Goal: Information Seeking & Learning: Understand process/instructions

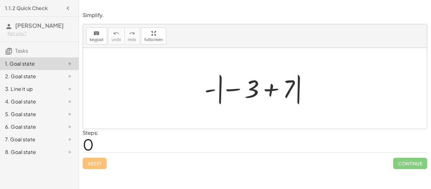
click at [269, 87] on div at bounding box center [257, 88] width 112 height 35
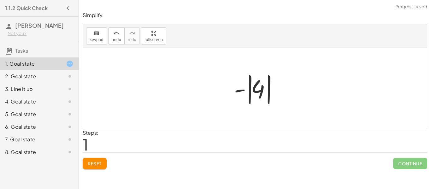
click at [247, 91] on div at bounding box center [257, 88] width 53 height 35
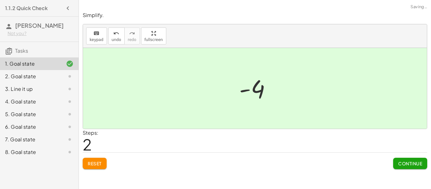
click at [260, 90] on div at bounding box center [257, 88] width 43 height 31
click at [408, 167] on button "Continue" at bounding box center [410, 163] width 34 height 11
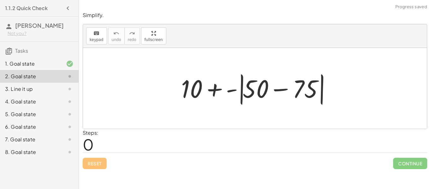
click at [279, 90] on div at bounding box center [257, 88] width 159 height 36
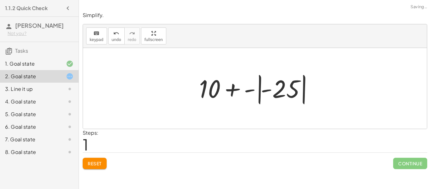
click at [263, 88] on div at bounding box center [257, 88] width 123 height 35
click at [281, 89] on div at bounding box center [257, 88] width 123 height 35
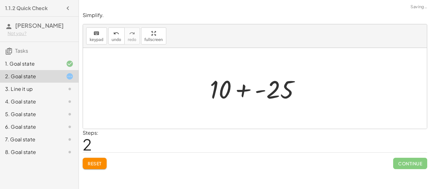
click at [245, 90] on div at bounding box center [257, 88] width 101 height 33
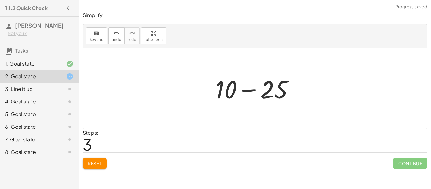
click at [252, 89] on div at bounding box center [258, 88] width 90 height 33
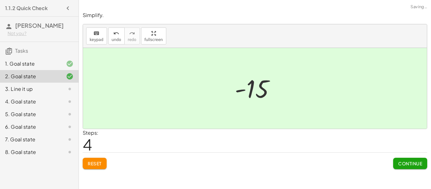
click at [402, 164] on span "Continue" at bounding box center [411, 164] width 24 height 6
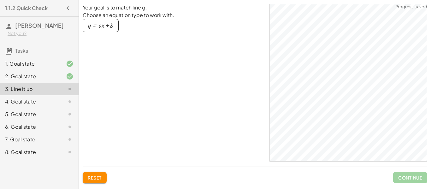
click at [45, 102] on div "4. Goal state" at bounding box center [30, 102] width 51 height 8
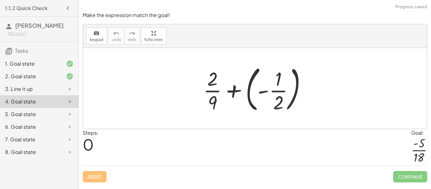
click at [264, 91] on div at bounding box center [257, 88] width 115 height 52
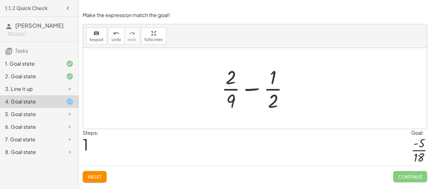
click at [253, 89] on div at bounding box center [258, 88] width 78 height 49
click at [232, 91] on div at bounding box center [258, 88] width 78 height 49
click at [232, 88] on div at bounding box center [258, 88] width 78 height 49
click at [278, 91] on div at bounding box center [258, 88] width 78 height 49
click at [250, 88] on div at bounding box center [258, 88] width 78 height 49
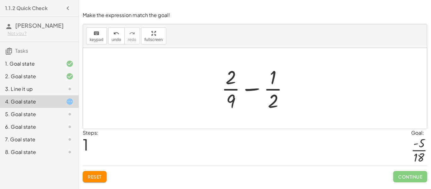
click at [97, 174] on span "Reset" at bounding box center [95, 177] width 14 height 6
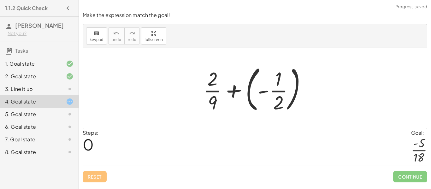
click at [235, 90] on div at bounding box center [257, 88] width 115 height 52
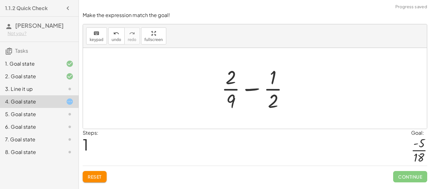
click at [90, 174] on span "Reset" at bounding box center [95, 177] width 14 height 6
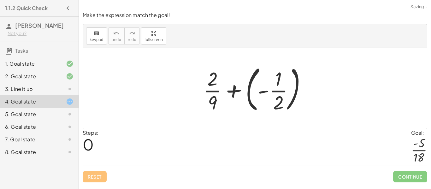
click at [296, 86] on div at bounding box center [257, 88] width 115 height 52
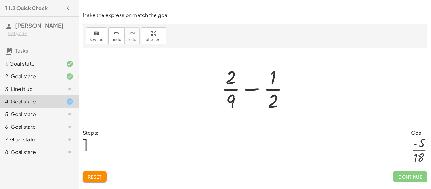
click at [278, 88] on div at bounding box center [258, 88] width 78 height 49
click at [277, 90] on div at bounding box center [258, 88] width 78 height 49
click at [277, 90] on div at bounding box center [258, 88] width 92 height 49
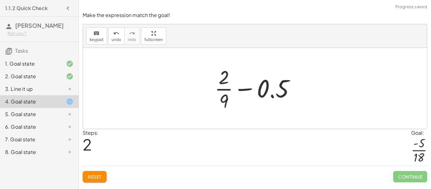
click at [243, 88] on div at bounding box center [258, 88] width 92 height 49
click at [228, 89] on div at bounding box center [258, 88] width 92 height 49
click at [228, 89] on div at bounding box center [258, 88] width 142 height 33
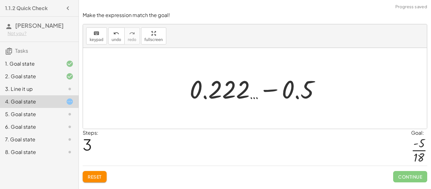
click at [268, 91] on div at bounding box center [258, 88] width 142 height 33
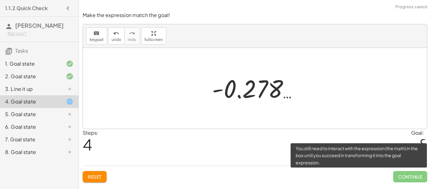
click at [408, 174] on span "Continue" at bounding box center [410, 176] width 34 height 11
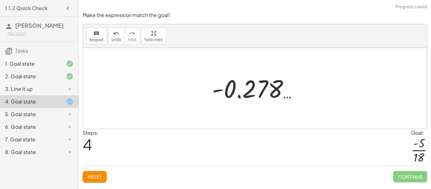
click at [277, 102] on div at bounding box center [257, 88] width 97 height 31
click at [274, 91] on div at bounding box center [257, 88] width 97 height 31
click at [184, 104] on div at bounding box center [255, 88] width 344 height 81
click at [221, 90] on div at bounding box center [257, 88] width 97 height 31
click at [242, 90] on div at bounding box center [257, 88] width 97 height 31
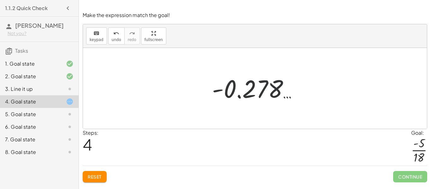
click at [242, 90] on div at bounding box center [257, 88] width 97 height 31
click at [90, 180] on button "Reset" at bounding box center [95, 176] width 24 height 11
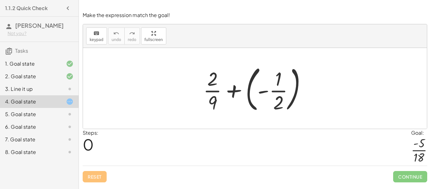
click at [262, 91] on div at bounding box center [257, 88] width 115 height 52
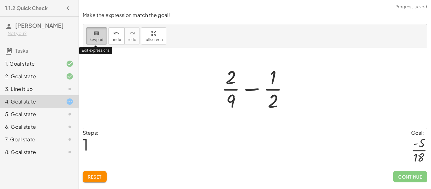
click at [93, 35] on icon "keyboard" at bounding box center [96, 34] width 6 height 8
click at [232, 89] on div at bounding box center [258, 88] width 78 height 49
drag, startPoint x: 235, startPoint y: 79, endPoint x: 213, endPoint y: 101, distance: 31.0
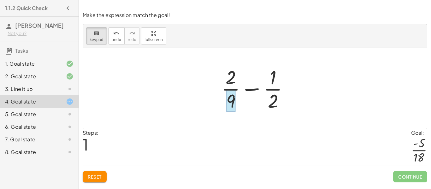
click at [231, 101] on div at bounding box center [230, 101] width 9 height 22
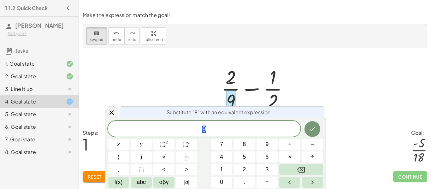
scroll to position [0, 0]
click at [113, 108] on div at bounding box center [111, 112] width 13 height 12
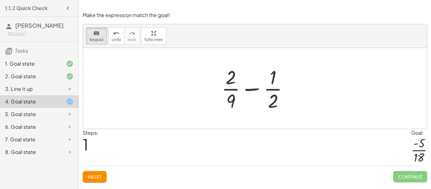
click at [256, 88] on div at bounding box center [258, 88] width 78 height 49
drag, startPoint x: 286, startPoint y: 86, endPoint x: 291, endPoint y: 92, distance: 7.8
click at [291, 92] on div at bounding box center [258, 88] width 78 height 49
click at [272, 102] on div at bounding box center [273, 101] width 10 height 22
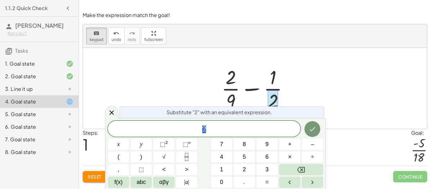
scroll to position [1, 0]
click at [274, 35] on div "keyboard keypad undo undo redo redo fullscreen" at bounding box center [255, 36] width 344 height 24
click at [274, 36] on div "keyboard keypad undo undo redo redo fullscreen" at bounding box center [255, 36] width 344 height 24
click at [112, 107] on div at bounding box center [111, 112] width 13 height 12
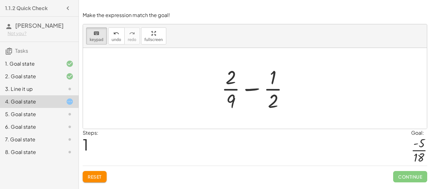
click at [267, 93] on div at bounding box center [258, 88] width 78 height 49
click at [287, 91] on div at bounding box center [258, 88] width 78 height 49
click at [29, 114] on div "5. Goal state" at bounding box center [30, 115] width 51 height 8
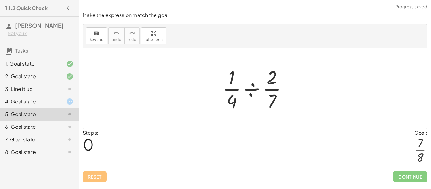
click at [233, 103] on div at bounding box center [257, 88] width 76 height 49
click at [234, 89] on div at bounding box center [257, 88] width 76 height 49
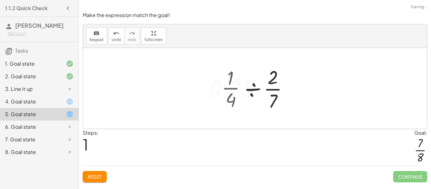
click at [234, 89] on div at bounding box center [258, 88] width 104 height 49
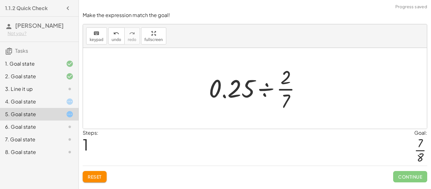
click at [288, 90] on div at bounding box center [258, 88] width 104 height 49
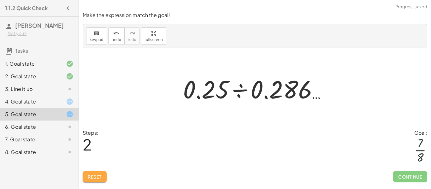
click at [96, 180] on button "Reset" at bounding box center [95, 176] width 24 height 11
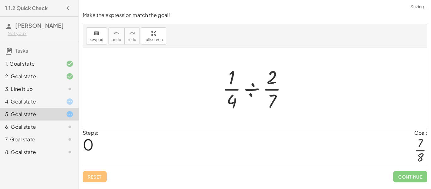
click at [74, 146] on div "6. Goal state" at bounding box center [39, 152] width 79 height 13
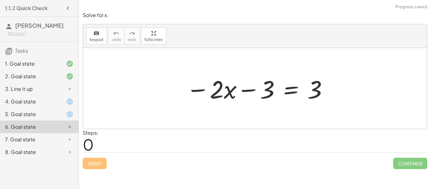
click at [248, 90] on div at bounding box center [257, 88] width 149 height 33
click at [228, 92] on div at bounding box center [257, 88] width 149 height 33
click at [230, 92] on div at bounding box center [257, 88] width 149 height 33
click at [23, 91] on div "3. Line it up" at bounding box center [30, 89] width 51 height 8
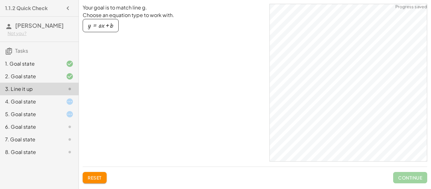
click at [22, 102] on div "4. Goal state" at bounding box center [30, 102] width 51 height 8
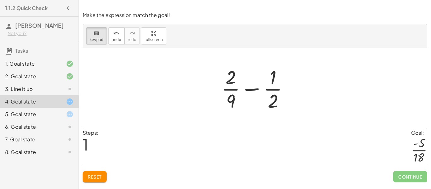
drag, startPoint x: 231, startPoint y: 89, endPoint x: 254, endPoint y: 93, distance: 23.0
click at [254, 93] on div at bounding box center [258, 88] width 78 height 49
click at [92, 34] on div "keyboard" at bounding box center [97, 33] width 14 height 8
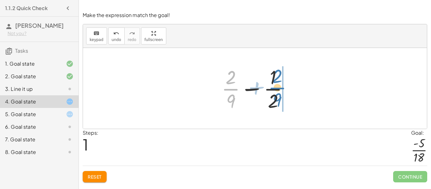
drag, startPoint x: 232, startPoint y: 88, endPoint x: 279, endPoint y: 87, distance: 46.4
click at [279, 87] on div at bounding box center [258, 88] width 78 height 49
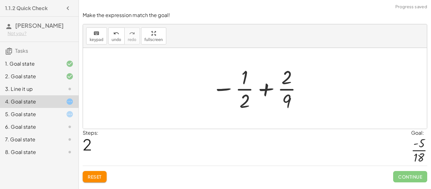
click at [267, 86] on div at bounding box center [258, 88] width 98 height 49
click at [267, 86] on div at bounding box center [258, 88] width 126 height 49
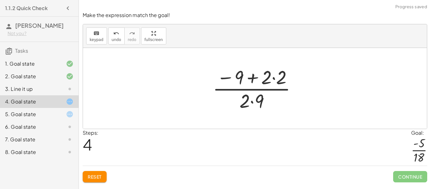
click at [266, 88] on div at bounding box center [257, 88] width 95 height 49
click at [257, 81] on div at bounding box center [257, 88] width 95 height 49
click at [274, 80] on div at bounding box center [257, 88] width 95 height 49
click at [91, 178] on span "Reset" at bounding box center [95, 177] width 14 height 6
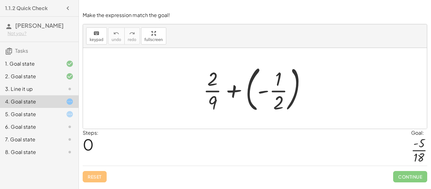
click at [261, 93] on div at bounding box center [257, 88] width 115 height 52
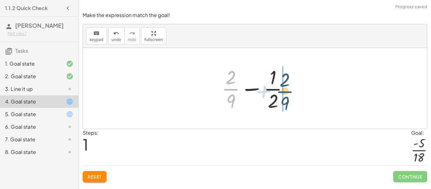
drag, startPoint x: 230, startPoint y: 88, endPoint x: 287, endPoint y: 91, distance: 56.9
click at [287, 91] on div at bounding box center [258, 88] width 78 height 49
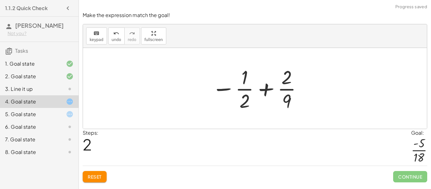
click at [258, 89] on div at bounding box center [258, 88] width 98 height 49
click at [266, 91] on div at bounding box center [258, 88] width 98 height 49
click at [247, 88] on div at bounding box center [258, 88] width 98 height 49
click at [251, 89] on div at bounding box center [258, 88] width 98 height 49
click at [265, 89] on div at bounding box center [258, 88] width 98 height 49
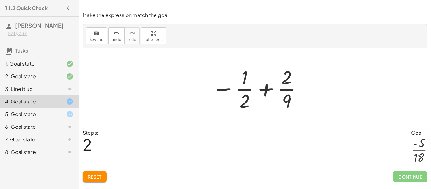
click at [265, 89] on div at bounding box center [258, 88] width 98 height 49
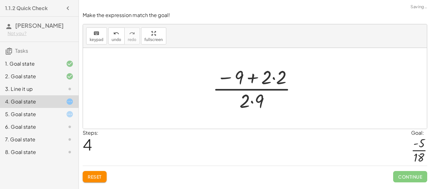
click at [275, 78] on div at bounding box center [257, 88] width 95 height 49
click at [259, 77] on div at bounding box center [257, 88] width 81 height 49
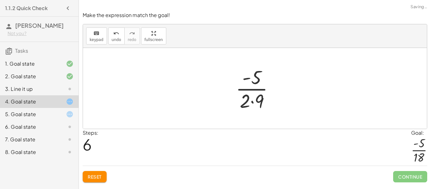
click at [251, 100] on div at bounding box center [258, 88] width 50 height 49
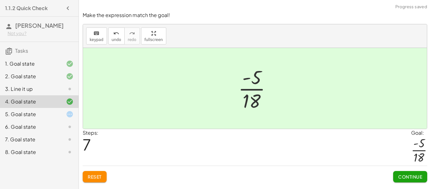
click at [15, 116] on div "5. Goal state" at bounding box center [30, 115] width 51 height 8
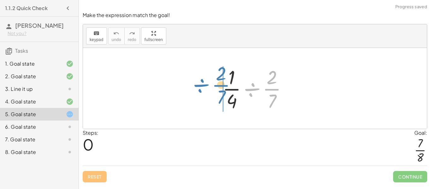
drag, startPoint x: 269, startPoint y: 89, endPoint x: 217, endPoint y: 85, distance: 51.9
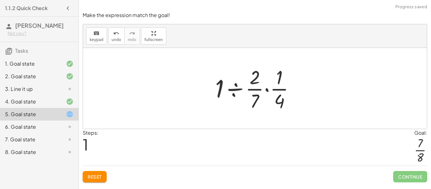
click at [267, 90] on div at bounding box center [257, 88] width 91 height 49
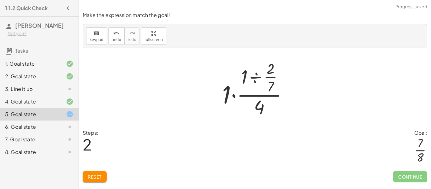
click at [256, 77] on div at bounding box center [257, 88] width 77 height 61
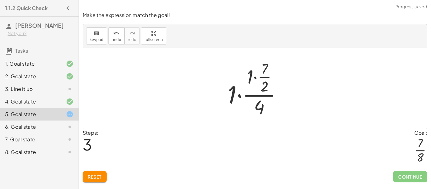
click at [255, 77] on div at bounding box center [257, 88] width 65 height 61
click at [261, 79] on div at bounding box center [258, 88] width 54 height 61
click at [260, 77] on div at bounding box center [258, 88] width 54 height 61
click at [260, 77] on div at bounding box center [258, 88] width 66 height 49
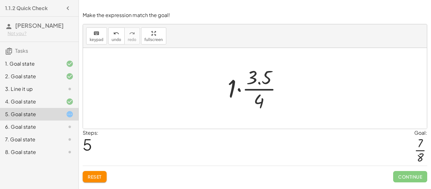
click at [240, 89] on div at bounding box center [258, 88] width 66 height 49
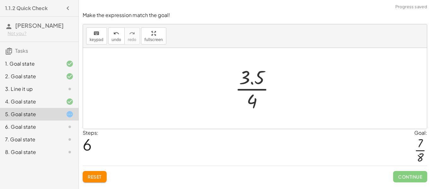
click at [257, 81] on div at bounding box center [257, 88] width 51 height 49
click at [247, 84] on div at bounding box center [257, 88] width 51 height 49
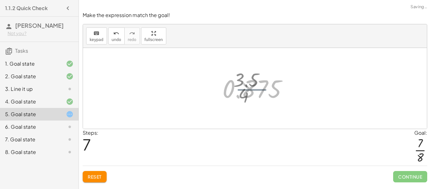
click at [246, 84] on div at bounding box center [257, 88] width 76 height 31
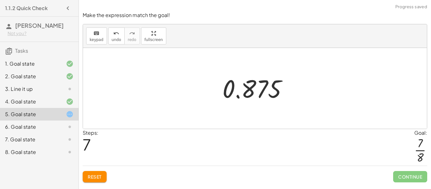
click at [243, 87] on div at bounding box center [257, 88] width 76 height 31
click at [100, 180] on button "Reset" at bounding box center [95, 176] width 24 height 11
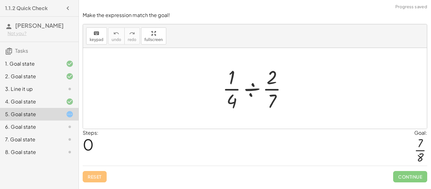
click at [275, 90] on div at bounding box center [257, 88] width 76 height 49
click at [275, 89] on div at bounding box center [257, 88] width 76 height 49
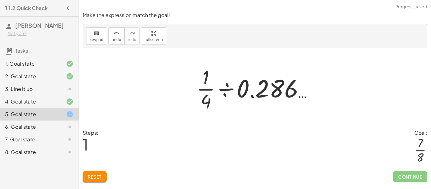
click at [229, 87] on div at bounding box center [258, 88] width 128 height 49
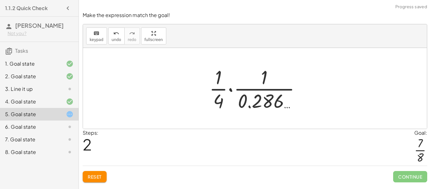
click at [217, 88] on div at bounding box center [257, 88] width 103 height 49
click at [219, 89] on div at bounding box center [257, 88] width 103 height 49
click at [231, 90] on div at bounding box center [257, 88] width 103 height 49
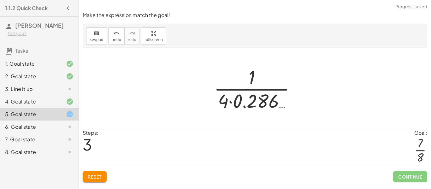
click at [231, 102] on div at bounding box center [257, 88] width 93 height 49
click at [252, 80] on div at bounding box center [257, 88] width 71 height 49
click at [104, 173] on button "Reset" at bounding box center [95, 176] width 24 height 11
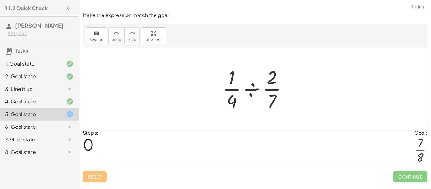
click at [272, 101] on div at bounding box center [257, 88] width 76 height 49
drag, startPoint x: 272, startPoint y: 101, endPoint x: 268, endPoint y: 84, distance: 17.2
click at [268, 84] on div at bounding box center [257, 88] width 76 height 49
drag, startPoint x: 233, startPoint y: 99, endPoint x: 291, endPoint y: 100, distance: 58.1
click at [291, 100] on div at bounding box center [257, 88] width 76 height 49
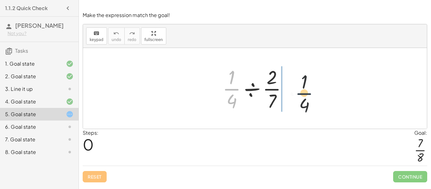
drag, startPoint x: 232, startPoint y: 88, endPoint x: 320, endPoint y: 92, distance: 88.5
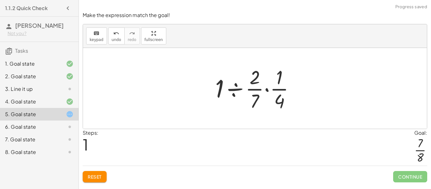
click at [266, 88] on div at bounding box center [257, 88] width 91 height 49
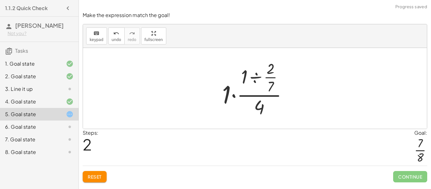
click at [232, 96] on div at bounding box center [257, 88] width 77 height 61
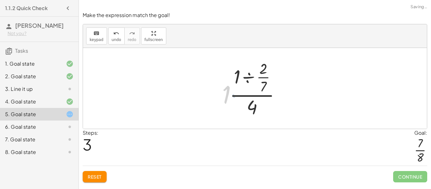
click at [234, 95] on div at bounding box center [257, 88] width 62 height 61
click at [249, 77] on div at bounding box center [257, 88] width 62 height 61
click at [253, 110] on div at bounding box center [257, 88] width 51 height 61
click at [254, 105] on div at bounding box center [257, 88] width 51 height 61
click at [247, 78] on div at bounding box center [257, 88] width 51 height 61
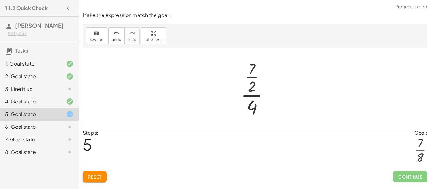
click at [254, 77] on div at bounding box center [257, 88] width 39 height 61
click at [254, 78] on div at bounding box center [257, 88] width 39 height 61
click at [103, 178] on button "Reset" at bounding box center [95, 176] width 24 height 11
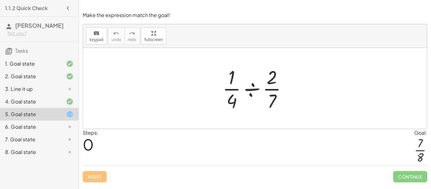
click at [256, 87] on div at bounding box center [257, 88] width 76 height 49
click at [256, 87] on div at bounding box center [257, 88] width 61 height 49
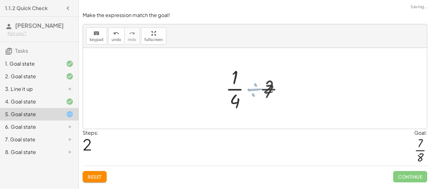
click at [256, 87] on div at bounding box center [257, 88] width 76 height 49
click at [256, 87] on div at bounding box center [257, 88] width 51 height 49
click at [256, 87] on div at bounding box center [257, 88] width 76 height 31
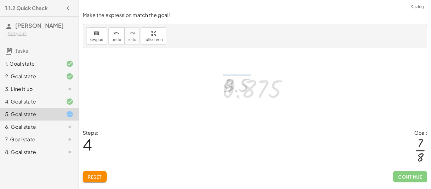
click at [256, 87] on div at bounding box center [257, 88] width 76 height 31
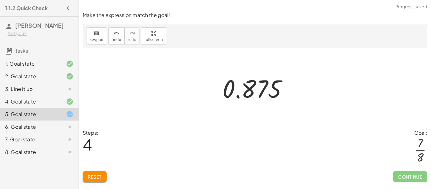
click at [0, 0] on div "Make the expression match the goal! keyboard keypad undo undo redo redo fullscr…" at bounding box center [0, 0] width 0 height 0
click at [97, 180] on button "Reset" at bounding box center [95, 176] width 24 height 11
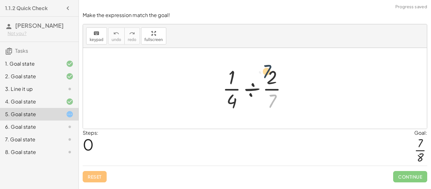
drag, startPoint x: 273, startPoint y: 97, endPoint x: 268, endPoint y: 66, distance: 31.4
click at [268, 66] on div at bounding box center [257, 88] width 76 height 49
click at [263, 80] on div at bounding box center [257, 88] width 76 height 49
drag, startPoint x: 268, startPoint y: 81, endPoint x: 266, endPoint y: 135, distance: 54.7
click at [0, 0] on div "Make the expression match the goal! keyboard keypad undo undo redo redo fullscr…" at bounding box center [0, 0] width 0 height 0
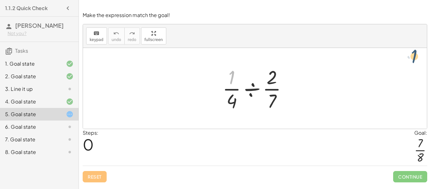
drag, startPoint x: 232, startPoint y: 82, endPoint x: 416, endPoint y: 63, distance: 184.9
click at [416, 63] on div "· 1 · · 1 · 4 ÷ · 2 · 7" at bounding box center [255, 88] width 344 height 81
drag, startPoint x: 234, startPoint y: 99, endPoint x: 305, endPoint y: 87, distance: 71.6
drag, startPoint x: 278, startPoint y: 96, endPoint x: 269, endPoint y: 101, distance: 10.1
click at [269, 101] on div at bounding box center [257, 88] width 76 height 49
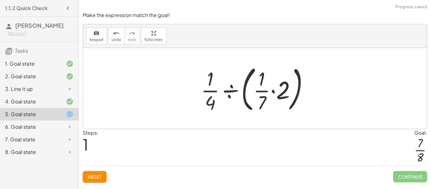
click at [243, 84] on div at bounding box center [257, 88] width 119 height 52
click at [246, 84] on div at bounding box center [257, 88] width 119 height 52
click at [104, 176] on button "Reset" at bounding box center [95, 176] width 24 height 11
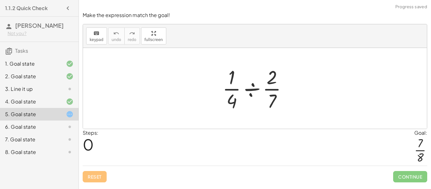
click at [104, 176] on div "Reset Continue" at bounding box center [255, 174] width 345 height 17
click at [250, 90] on div at bounding box center [257, 88] width 76 height 49
click at [250, 90] on div at bounding box center [257, 88] width 61 height 49
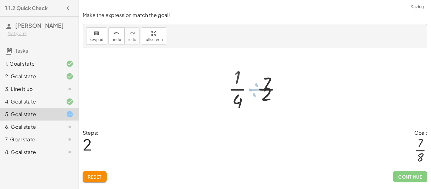
click at [250, 90] on div at bounding box center [257, 88] width 51 height 49
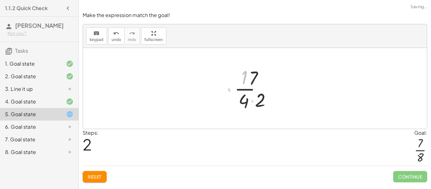
click at [250, 90] on div at bounding box center [257, 88] width 51 height 49
click at [96, 182] on button "Reset" at bounding box center [95, 176] width 24 height 11
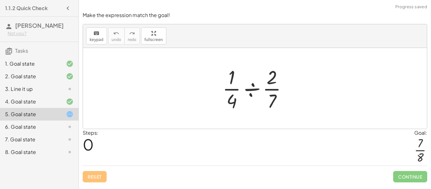
click at [247, 89] on div at bounding box center [257, 88] width 76 height 49
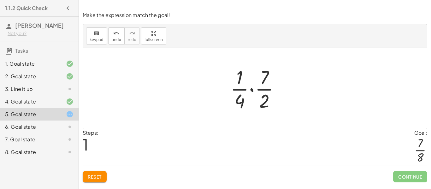
click at [105, 177] on button "Reset" at bounding box center [95, 176] width 24 height 11
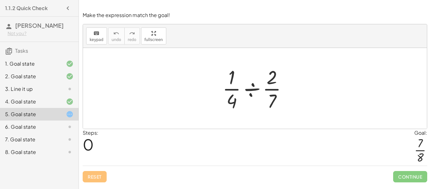
click at [253, 92] on div at bounding box center [257, 88] width 76 height 49
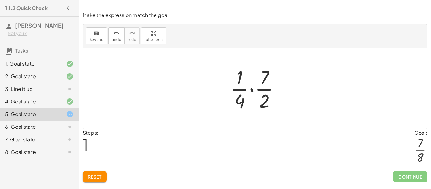
click at [251, 91] on div at bounding box center [257, 88] width 61 height 49
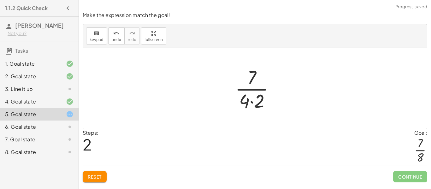
click at [252, 100] on div at bounding box center [257, 88] width 51 height 49
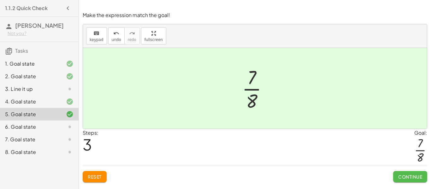
click at [409, 174] on span "Continue" at bounding box center [411, 177] width 24 height 6
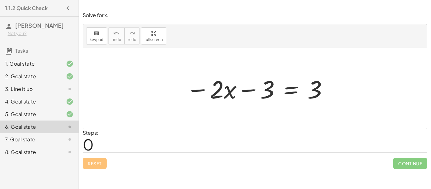
click at [291, 89] on div at bounding box center [257, 88] width 149 height 33
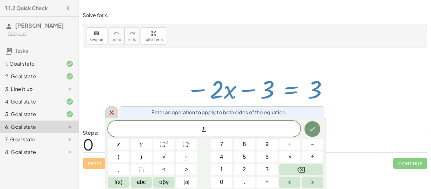
click at [112, 111] on icon at bounding box center [112, 113] width 8 height 8
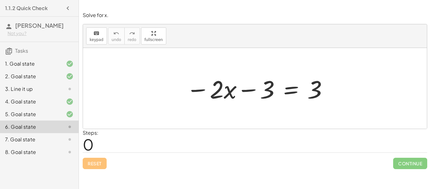
click at [225, 91] on div at bounding box center [257, 88] width 149 height 33
click at [220, 89] on div at bounding box center [257, 88] width 149 height 33
click at [199, 90] on div at bounding box center [257, 88] width 149 height 33
click at [254, 90] on div at bounding box center [257, 88] width 149 height 33
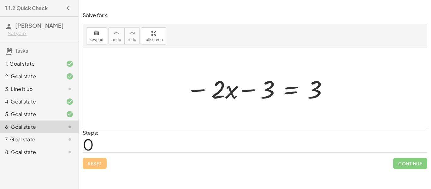
click at [254, 90] on div at bounding box center [257, 88] width 149 height 33
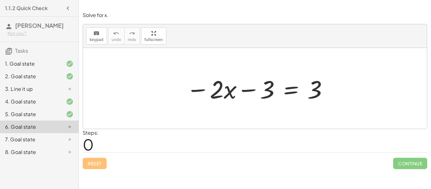
click at [254, 90] on div at bounding box center [257, 88] width 149 height 33
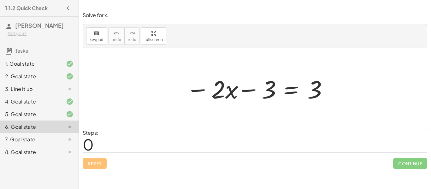
click at [254, 90] on div at bounding box center [257, 88] width 149 height 33
click at [290, 93] on div at bounding box center [257, 88] width 149 height 33
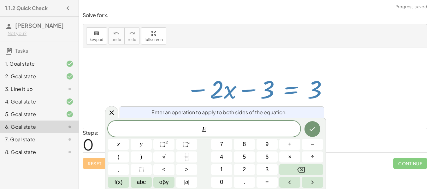
scroll to position [1, 0]
click at [289, 158] on span "×" at bounding box center [289, 157] width 3 height 9
click at [262, 173] on button "3" at bounding box center [267, 169] width 21 height 11
click at [309, 129] on icon "Done" at bounding box center [313, 129] width 8 height 8
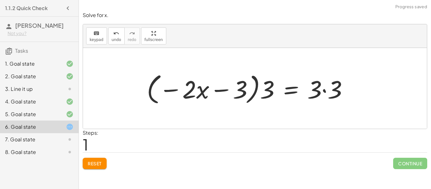
click at [257, 90] on div at bounding box center [250, 88] width 213 height 36
click at [231, 89] on div at bounding box center [250, 88] width 213 height 36
click at [226, 90] on div at bounding box center [250, 88] width 213 height 36
click at [180, 88] on div at bounding box center [250, 88] width 213 height 36
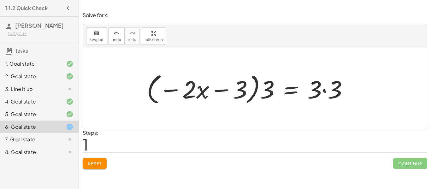
click at [266, 92] on div at bounding box center [250, 88] width 213 height 36
click at [268, 92] on div at bounding box center [250, 88] width 213 height 36
click at [268, 91] on div at bounding box center [250, 88] width 213 height 36
click at [268, 91] on div at bounding box center [250, 88] width 204 height 33
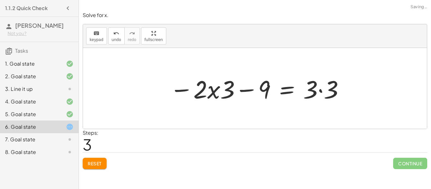
click at [215, 90] on div at bounding box center [258, 88] width 182 height 33
click at [206, 89] on div at bounding box center [258, 88] width 182 height 33
click at [203, 89] on div at bounding box center [258, 88] width 182 height 33
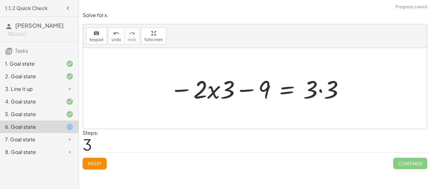
click at [222, 91] on div at bounding box center [258, 88] width 182 height 33
click at [198, 95] on div at bounding box center [258, 88] width 182 height 33
click at [220, 89] on div at bounding box center [258, 88] width 182 height 33
click at [225, 89] on div at bounding box center [258, 88] width 182 height 33
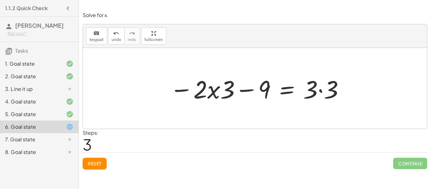
click at [225, 89] on div at bounding box center [258, 88] width 182 height 33
click at [249, 92] on div at bounding box center [258, 88] width 182 height 33
click at [248, 91] on div at bounding box center [258, 88] width 182 height 33
click at [321, 90] on div at bounding box center [258, 88] width 182 height 33
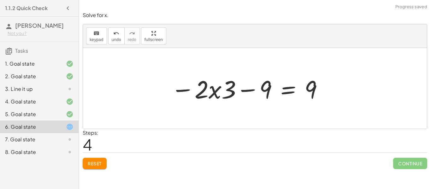
click at [260, 91] on div at bounding box center [247, 88] width 159 height 33
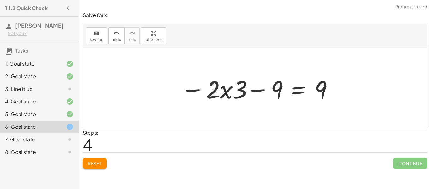
click at [260, 91] on div at bounding box center [257, 88] width 159 height 33
click at [106, 161] on button "Reset" at bounding box center [95, 163] width 24 height 11
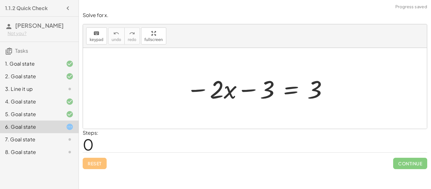
click at [254, 87] on div at bounding box center [257, 88] width 149 height 33
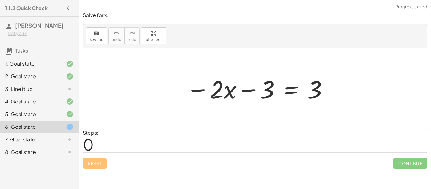
click at [254, 87] on div at bounding box center [257, 88] width 149 height 33
drag, startPoint x: 226, startPoint y: 93, endPoint x: 277, endPoint y: 93, distance: 51.2
click at [277, 93] on div at bounding box center [257, 88] width 149 height 33
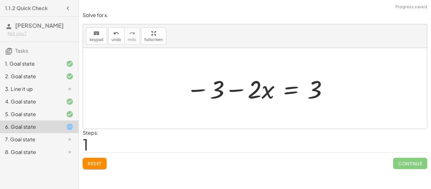
click at [243, 91] on div at bounding box center [257, 88] width 149 height 33
click at [209, 88] on div at bounding box center [257, 88] width 149 height 33
drag, startPoint x: 193, startPoint y: 92, endPoint x: 268, endPoint y: 93, distance: 75.2
click at [268, 93] on div at bounding box center [257, 88] width 149 height 33
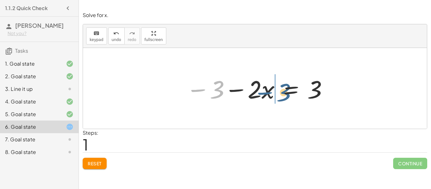
drag, startPoint x: 199, startPoint y: 89, endPoint x: 266, endPoint y: 92, distance: 67.0
click at [266, 92] on div at bounding box center [257, 88] width 149 height 33
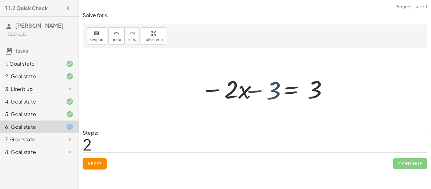
click at [263, 91] on div at bounding box center [257, 88] width 149 height 33
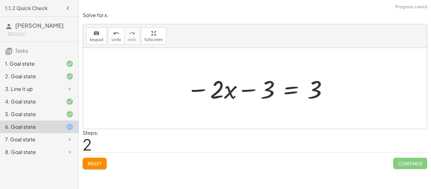
click at [263, 91] on div at bounding box center [257, 88] width 149 height 33
click at [85, 168] on button "Reset" at bounding box center [95, 163] width 24 height 11
click at [56, 142] on div at bounding box center [65, 140] width 18 height 8
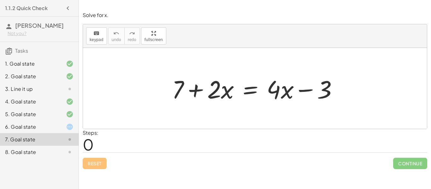
click at [221, 89] on div at bounding box center [257, 88] width 177 height 33
click at [229, 93] on div at bounding box center [257, 88] width 177 height 33
drag, startPoint x: 229, startPoint y: 93, endPoint x: 192, endPoint y: 93, distance: 36.9
click at [192, 93] on div at bounding box center [257, 88] width 177 height 33
drag, startPoint x: 226, startPoint y: 93, endPoint x: 204, endPoint y: 89, distance: 21.9
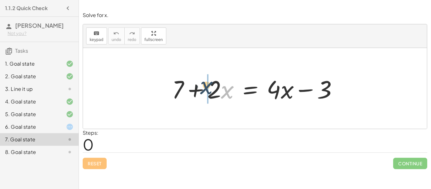
click at [204, 89] on div at bounding box center [257, 88] width 177 height 33
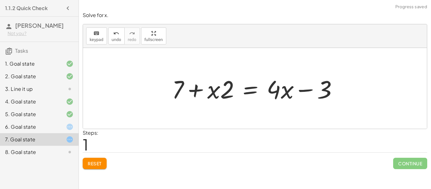
click at [204, 83] on div at bounding box center [257, 88] width 177 height 33
click at [207, 85] on div at bounding box center [257, 88] width 177 height 33
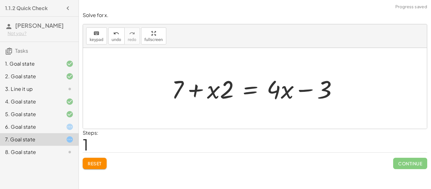
click at [207, 85] on div at bounding box center [257, 88] width 177 height 33
click at [36, 158] on div "8. Goal state" at bounding box center [39, 152] width 79 height 13
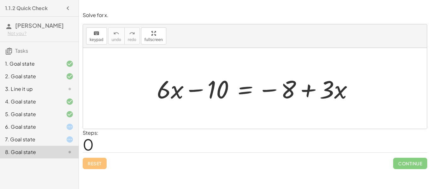
click at [51, 127] on div "6. Goal state" at bounding box center [30, 127] width 51 height 8
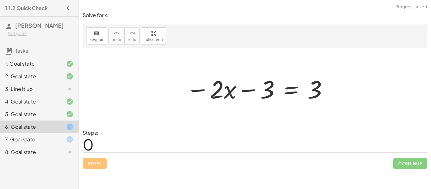
click at [250, 87] on div at bounding box center [257, 88] width 149 height 33
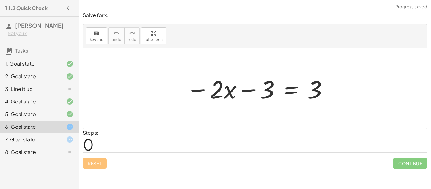
click at [250, 87] on div at bounding box center [257, 88] width 149 height 33
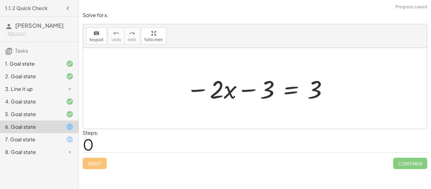
click at [250, 87] on div at bounding box center [257, 88] width 149 height 33
drag, startPoint x: 250, startPoint y: 87, endPoint x: 250, endPoint y: 91, distance: 3.5
click at [250, 91] on div at bounding box center [257, 88] width 149 height 33
drag, startPoint x: 249, startPoint y: 90, endPoint x: 239, endPoint y: 90, distance: 10.1
click at [239, 90] on div at bounding box center [257, 88] width 149 height 33
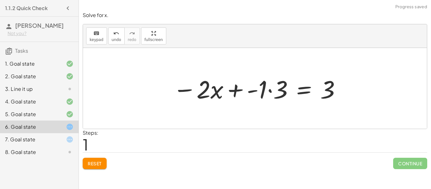
click at [270, 92] on div at bounding box center [257, 88] width 175 height 33
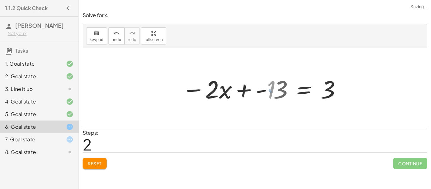
click at [270, 92] on div at bounding box center [265, 88] width 160 height 33
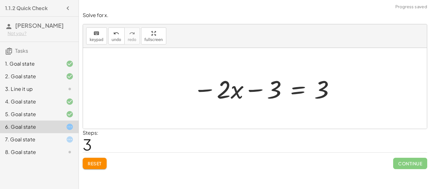
click at [266, 92] on div at bounding box center [264, 88] width 149 height 33
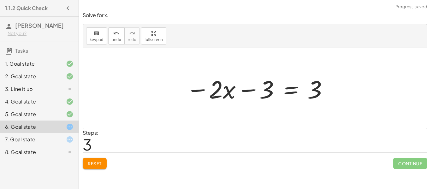
click at [249, 84] on div at bounding box center [257, 88] width 149 height 33
click at [249, 85] on div at bounding box center [257, 88] width 149 height 33
click at [0, 0] on div "Solve for x. keyboard keypad undo undo redo redo fullscreen − · 2 · x − 3 = 3 −…" at bounding box center [0, 0] width 0 height 0
click at [95, 165] on span "Reset" at bounding box center [95, 164] width 14 height 6
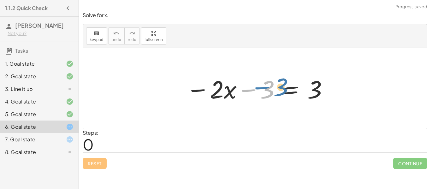
drag, startPoint x: 250, startPoint y: 93, endPoint x: 263, endPoint y: 91, distance: 13.8
click at [263, 91] on div at bounding box center [257, 88] width 149 height 33
drag, startPoint x: 261, startPoint y: 91, endPoint x: 234, endPoint y: 90, distance: 27.2
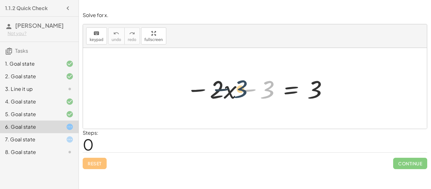
click at [234, 90] on div at bounding box center [257, 88] width 149 height 33
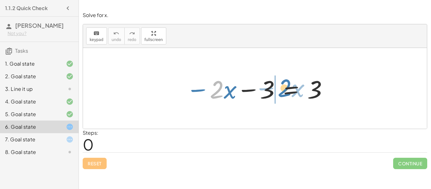
drag, startPoint x: 214, startPoint y: 91, endPoint x: 198, endPoint y: 81, distance: 19.4
click at [198, 81] on div at bounding box center [257, 88] width 149 height 33
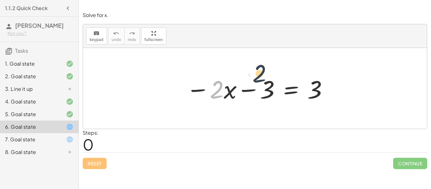
drag, startPoint x: 217, startPoint y: 94, endPoint x: 296, endPoint y: 112, distance: 80.7
click at [296, 112] on div "· 2 − · 2 · x − 3 = 3" at bounding box center [255, 88] width 344 height 81
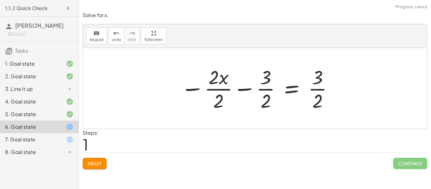
click at [266, 99] on div at bounding box center [257, 88] width 159 height 49
click at [268, 83] on div at bounding box center [257, 88] width 159 height 49
click at [268, 88] on div at bounding box center [257, 88] width 159 height 49
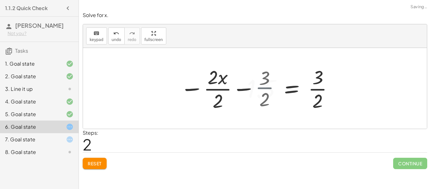
click at [268, 88] on div at bounding box center [253, 88] width 169 height 49
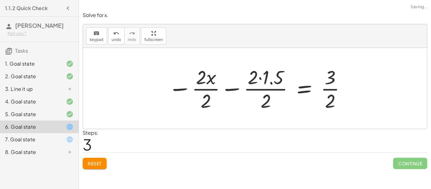
click at [190, 86] on div at bounding box center [257, 88] width 185 height 49
click at [200, 86] on div at bounding box center [257, 88] width 185 height 49
click at [200, 86] on div at bounding box center [266, 88] width 170 height 49
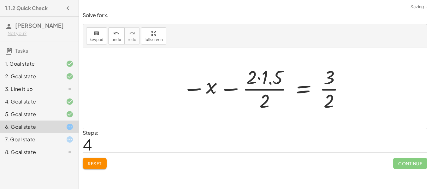
click at [200, 86] on div at bounding box center [264, 88] width 170 height 49
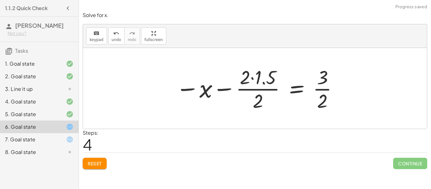
click at [220, 92] on div at bounding box center [258, 88] width 170 height 49
click at [255, 91] on div at bounding box center [250, 88] width 185 height 49
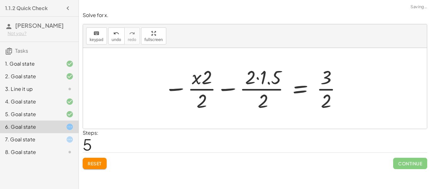
click at [255, 91] on div at bounding box center [253, 88] width 185 height 49
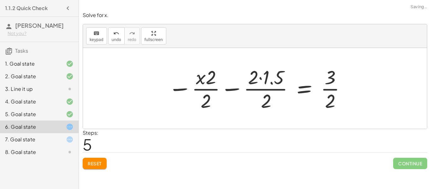
click at [257, 91] on div at bounding box center [257, 88] width 185 height 49
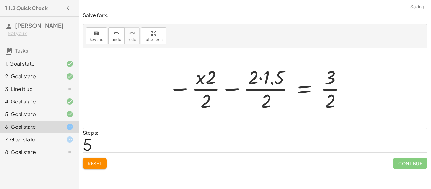
click at [257, 91] on div at bounding box center [257, 88] width 185 height 49
click at [260, 80] on div at bounding box center [257, 88] width 185 height 49
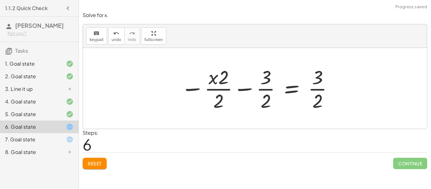
click at [265, 88] on div at bounding box center [257, 88] width 159 height 49
click at [265, 89] on div at bounding box center [257, 88] width 159 height 49
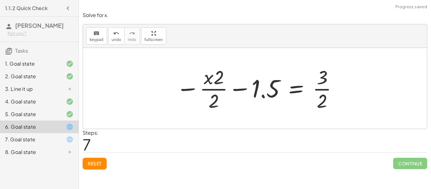
click at [245, 86] on div at bounding box center [257, 88] width 169 height 49
click at [245, 87] on div at bounding box center [257, 88] width 169 height 49
click at [218, 88] on div at bounding box center [257, 88] width 169 height 49
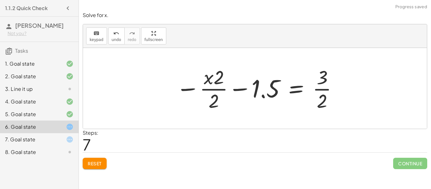
click at [218, 88] on div at bounding box center [257, 88] width 169 height 49
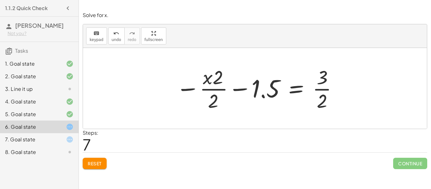
click at [218, 88] on div at bounding box center [257, 88] width 169 height 49
click at [246, 95] on div at bounding box center [257, 88] width 169 height 49
click at [243, 89] on div at bounding box center [257, 88] width 169 height 49
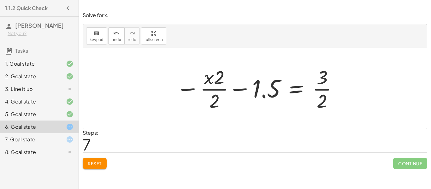
click at [243, 89] on div at bounding box center [257, 88] width 169 height 49
click at [243, 89] on div at bounding box center [249, 88] width 185 height 49
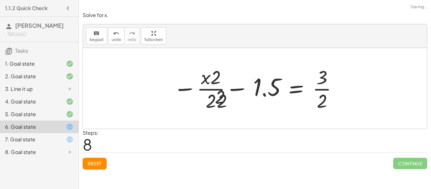
click at [243, 89] on div at bounding box center [249, 88] width 185 height 49
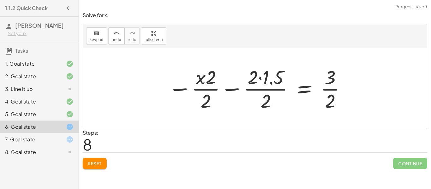
click at [236, 89] on div at bounding box center [257, 88] width 185 height 49
click at [236, 89] on div at bounding box center [269, 88] width 169 height 49
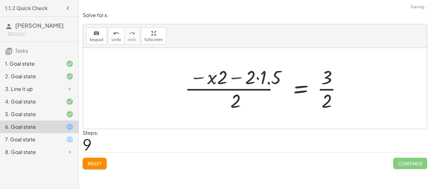
click at [236, 89] on div at bounding box center [266, 88] width 169 height 49
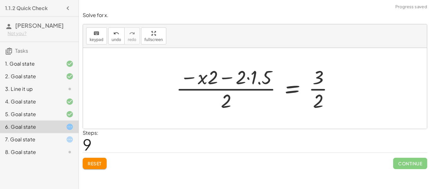
click at [236, 89] on div at bounding box center [257, 88] width 169 height 49
click at [97, 159] on button "Reset" at bounding box center [95, 163] width 24 height 11
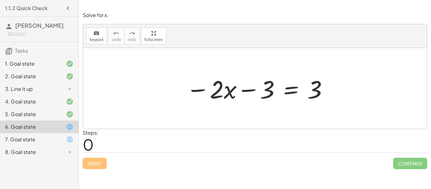
click at [281, 93] on div at bounding box center [257, 88] width 149 height 33
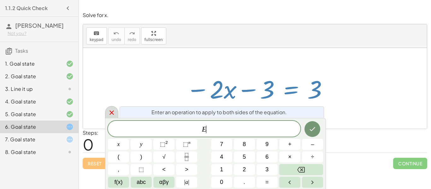
click at [112, 115] on icon at bounding box center [112, 113] width 8 height 8
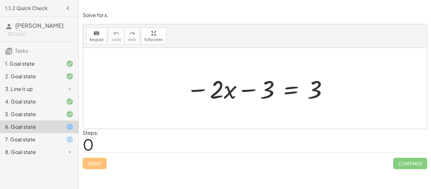
click at [288, 89] on div at bounding box center [257, 88] width 149 height 33
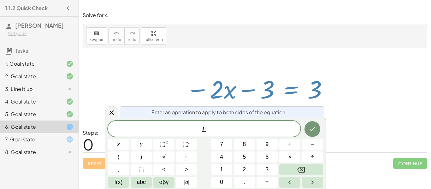
click at [227, 106] on div "Enter an operation to apply to both sides of the equation." at bounding box center [222, 112] width 205 height 12
click at [230, 88] on div at bounding box center [257, 88] width 149 height 33
click at [108, 113] on icon at bounding box center [112, 113] width 8 height 8
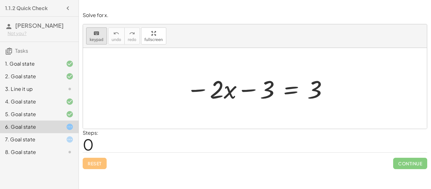
click at [94, 27] on button "keyboard keypad" at bounding box center [96, 35] width 21 height 17
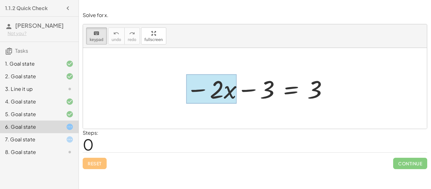
click at [231, 94] on div at bounding box center [211, 89] width 51 height 29
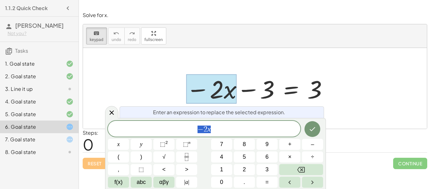
scroll to position [2, 0]
click at [294, 169] on button "Backspace" at bounding box center [301, 169] width 44 height 11
click at [309, 144] on button "–" at bounding box center [312, 144] width 21 height 11
click at [247, 175] on button "2" at bounding box center [244, 169] width 21 height 11
click at [140, 182] on span "abc" at bounding box center [141, 182] width 9 height 9
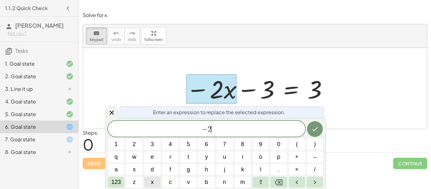
click at [159, 179] on button "x" at bounding box center [152, 182] width 16 height 11
click at [117, 179] on span "123" at bounding box center [115, 182] width 9 height 9
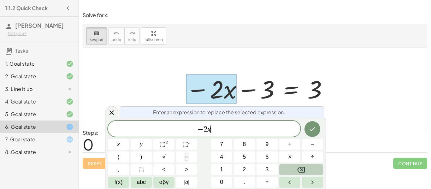
click at [304, 169] on icon "Backspace" at bounding box center [301, 170] width 8 height 8
click at [305, 183] on button "Right arrow" at bounding box center [312, 182] width 21 height 11
click at [262, 165] on button "3" at bounding box center [267, 169] width 21 height 11
click at [309, 128] on icon "Done" at bounding box center [313, 129] width 8 height 8
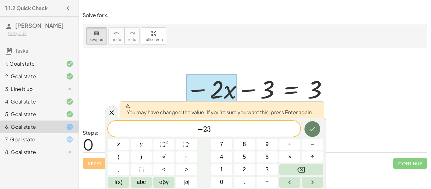
click at [309, 128] on icon "Done" at bounding box center [313, 129] width 8 height 8
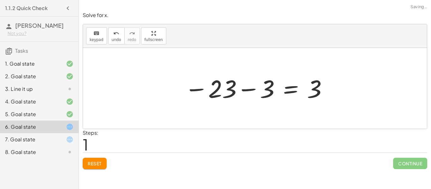
click at [309, 128] on div at bounding box center [255, 88] width 344 height 81
click at [218, 93] on div at bounding box center [258, 88] width 150 height 31
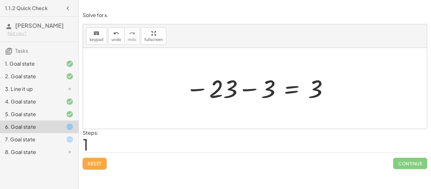
click at [98, 164] on span "Reset" at bounding box center [95, 164] width 14 height 6
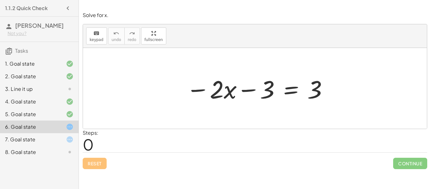
click at [247, 87] on div at bounding box center [257, 88] width 149 height 33
click at [246, 89] on div at bounding box center [257, 88] width 149 height 33
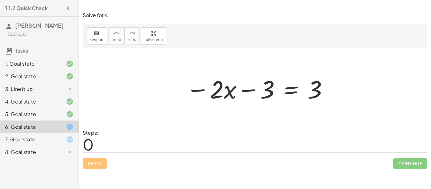
click at [246, 89] on div at bounding box center [257, 88] width 149 height 33
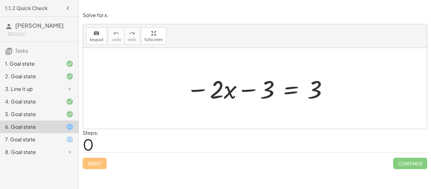
click at [224, 98] on div at bounding box center [257, 88] width 149 height 33
click at [202, 85] on div at bounding box center [257, 88] width 149 height 33
click at [202, 87] on div at bounding box center [257, 88] width 149 height 33
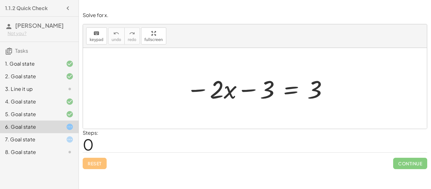
click at [202, 91] on div at bounding box center [257, 88] width 149 height 33
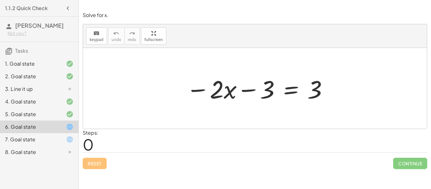
click at [202, 91] on div at bounding box center [257, 88] width 149 height 33
click at [279, 71] on div "− · 2 · x − 3 = 3" at bounding box center [255, 89] width 157 height 36
click at [254, 96] on div at bounding box center [257, 88] width 149 height 33
click at [250, 90] on div at bounding box center [257, 88] width 149 height 33
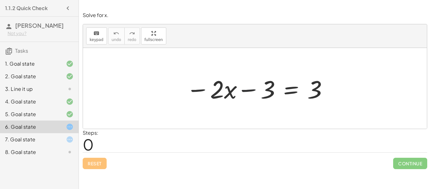
click at [250, 90] on div at bounding box center [257, 88] width 149 height 33
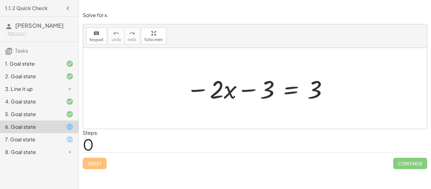
click at [250, 90] on div at bounding box center [257, 88] width 149 height 33
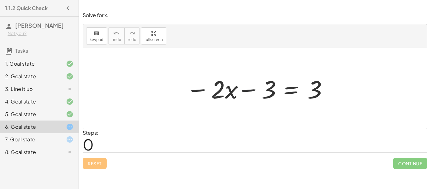
click at [250, 90] on div at bounding box center [257, 88] width 149 height 33
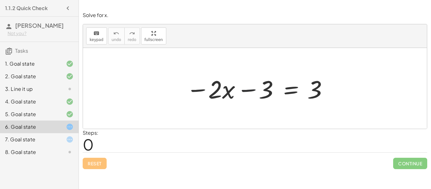
click at [250, 90] on div at bounding box center [257, 88] width 149 height 33
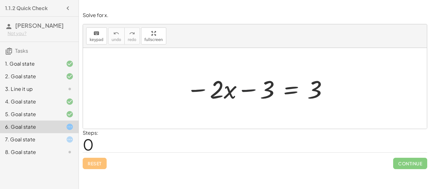
click at [250, 90] on div at bounding box center [257, 88] width 149 height 33
click at [58, 139] on div at bounding box center [65, 140] width 18 height 8
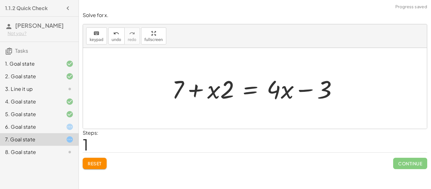
click at [54, 152] on div "8. Goal state" at bounding box center [30, 152] width 51 height 8
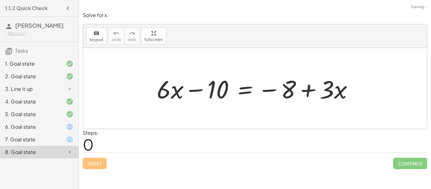
click at [194, 88] on div at bounding box center [258, 88] width 208 height 33
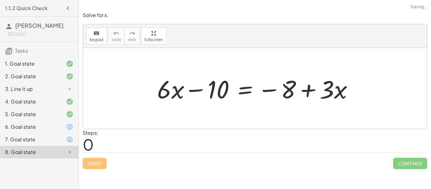
click at [194, 88] on div at bounding box center [258, 88] width 208 height 33
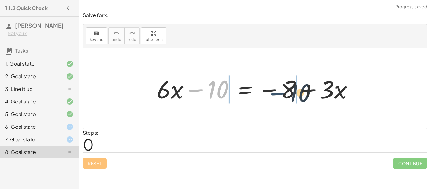
drag, startPoint x: 194, startPoint y: 88, endPoint x: 280, endPoint y: 91, distance: 86.3
click at [280, 91] on div at bounding box center [258, 88] width 208 height 33
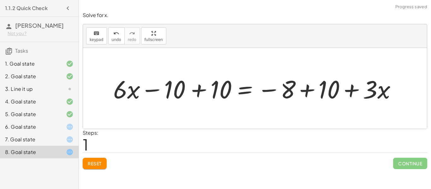
click at [265, 88] on div at bounding box center [257, 88] width 297 height 33
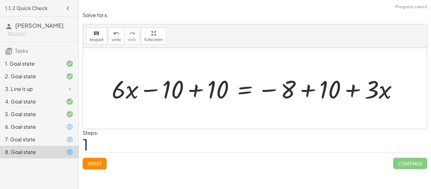
click at [265, 88] on div at bounding box center [257, 88] width 297 height 33
click at [277, 92] on div at bounding box center [257, 88] width 297 height 33
click at [298, 89] on div at bounding box center [257, 88] width 297 height 33
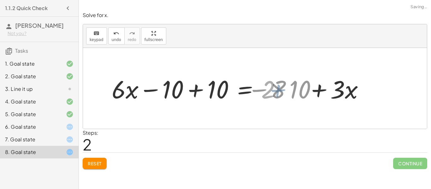
click at [298, 89] on div at bounding box center [225, 88] width 232 height 33
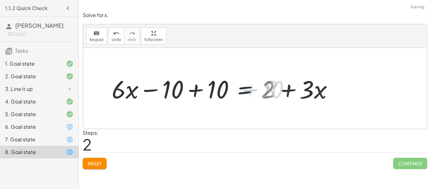
click at [298, 89] on div at bounding box center [225, 88] width 232 height 33
click at [331, 76] on div at bounding box center [225, 88] width 232 height 33
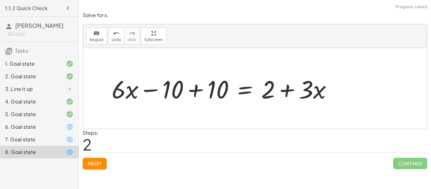
click at [157, 92] on div at bounding box center [225, 88] width 232 height 33
click at [196, 93] on div at bounding box center [225, 88] width 232 height 33
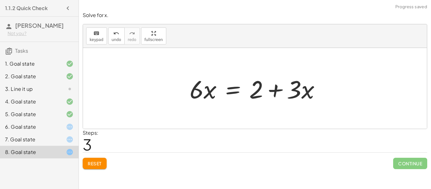
click at [207, 93] on div at bounding box center [258, 88] width 142 height 33
drag, startPoint x: 213, startPoint y: 93, endPoint x: 237, endPoint y: 92, distance: 24.6
click at [237, 92] on div at bounding box center [258, 88] width 142 height 33
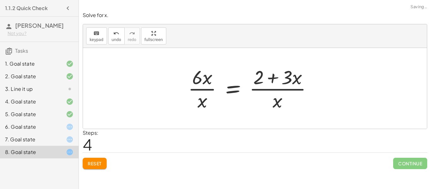
click at [227, 89] on div at bounding box center [252, 88] width 135 height 49
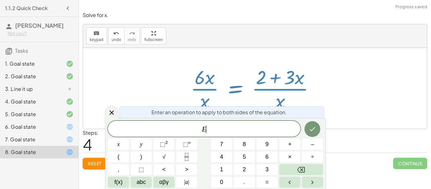
scroll to position [3, 0]
click at [227, 89] on div at bounding box center [255, 88] width 135 height 49
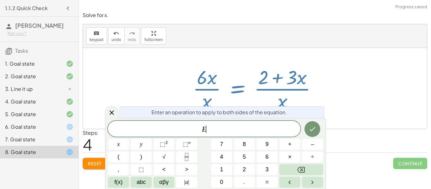
click at [220, 89] on div at bounding box center [257, 88] width 135 height 49
click at [108, 116] on icon at bounding box center [112, 113] width 8 height 8
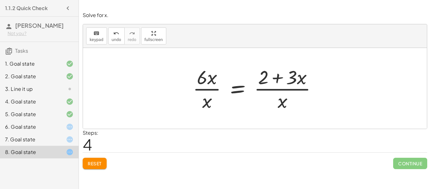
click at [98, 161] on span "Reset" at bounding box center [95, 164] width 14 height 6
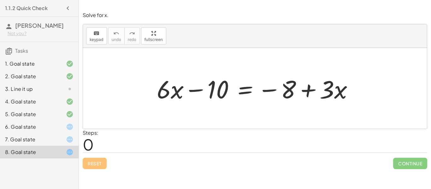
click at [192, 93] on div at bounding box center [258, 88] width 208 height 33
click at [50, 128] on div "6. Goal state" at bounding box center [30, 127] width 51 height 8
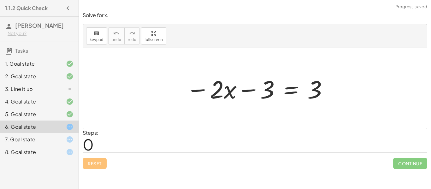
click at [223, 98] on div at bounding box center [257, 88] width 149 height 33
drag, startPoint x: 226, startPoint y: 95, endPoint x: 253, endPoint y: 91, distance: 26.8
click at [253, 91] on div at bounding box center [257, 88] width 149 height 33
click at [292, 93] on div at bounding box center [257, 88] width 149 height 33
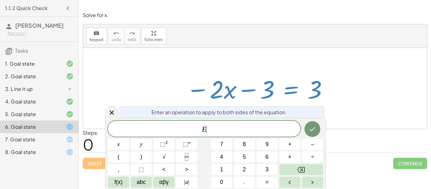
scroll to position [3, 0]
click at [292, 93] on div at bounding box center [257, 88] width 149 height 33
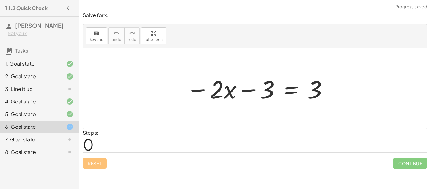
click at [39, 145] on div "7. Goal state" at bounding box center [39, 139] width 79 height 13
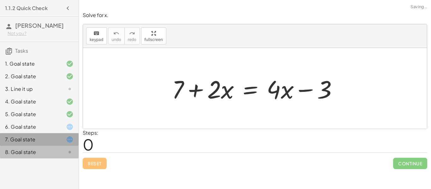
click at [39, 153] on div "8. Goal state" at bounding box center [30, 152] width 51 height 8
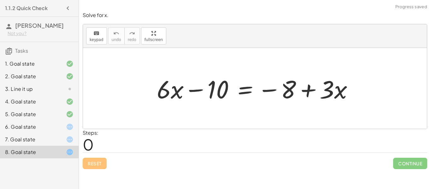
click at [33, 136] on div "7. Goal state" at bounding box center [30, 140] width 51 height 8
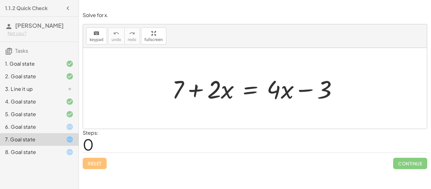
click at [191, 87] on div at bounding box center [257, 88] width 177 height 33
click at [201, 88] on div at bounding box center [257, 88] width 177 height 33
click at [260, 90] on div at bounding box center [257, 88] width 177 height 33
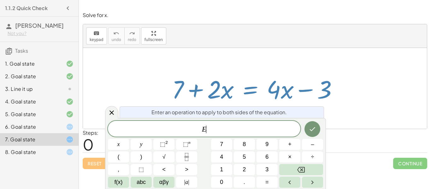
scroll to position [0, 0]
click at [260, 90] on div at bounding box center [257, 88] width 177 height 33
click at [107, 116] on div at bounding box center [111, 112] width 13 height 12
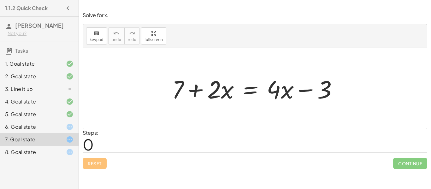
click at [57, 125] on div at bounding box center [65, 127] width 18 height 8
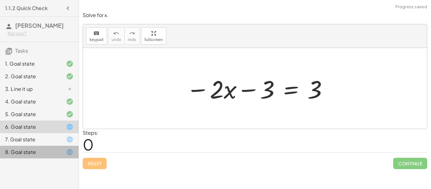
click at [44, 154] on div "8. Goal state" at bounding box center [30, 152] width 51 height 8
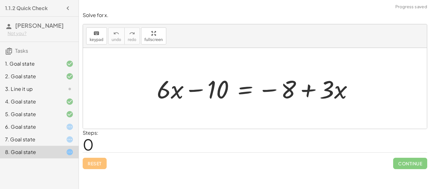
click at [202, 86] on div at bounding box center [258, 88] width 208 height 33
click at [257, 92] on div at bounding box center [258, 88] width 208 height 33
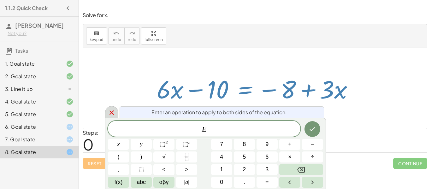
click at [109, 108] on div at bounding box center [111, 112] width 13 height 12
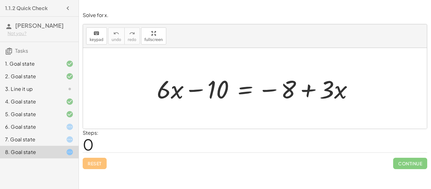
click at [30, 126] on div "6. Goal state" at bounding box center [30, 127] width 51 height 8
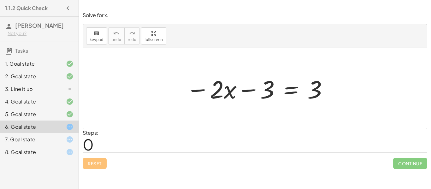
click at [248, 90] on div at bounding box center [257, 88] width 149 height 33
click at [261, 90] on div at bounding box center [257, 88] width 149 height 33
click at [288, 81] on div at bounding box center [257, 88] width 149 height 33
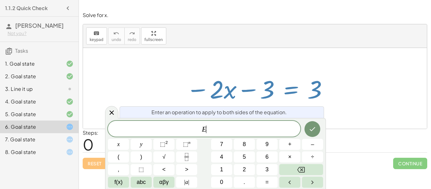
scroll to position [1, 0]
click at [116, 114] on div at bounding box center [111, 112] width 13 height 12
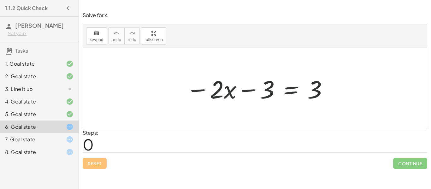
click at [54, 152] on div "8. Goal state" at bounding box center [30, 152] width 51 height 8
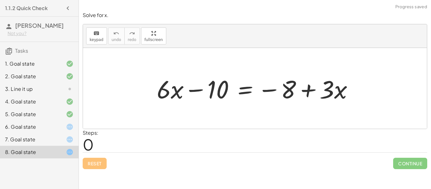
click at [190, 83] on div at bounding box center [258, 88] width 208 height 33
click at [241, 90] on div at bounding box center [258, 88] width 208 height 33
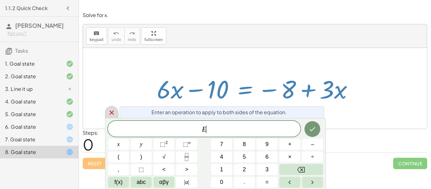
click at [109, 109] on icon at bounding box center [112, 113] width 8 height 8
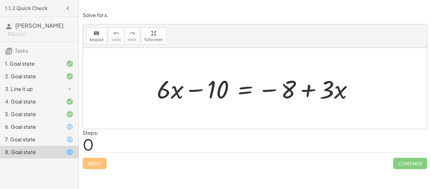
click at [38, 146] on div "6. Goal state" at bounding box center [39, 152] width 79 height 13
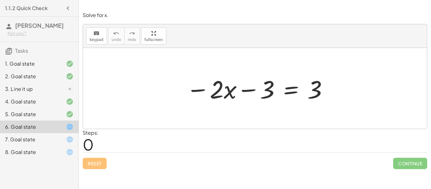
click at [247, 94] on div at bounding box center [257, 88] width 149 height 33
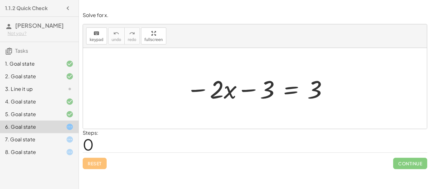
click at [247, 93] on div at bounding box center [257, 88] width 149 height 33
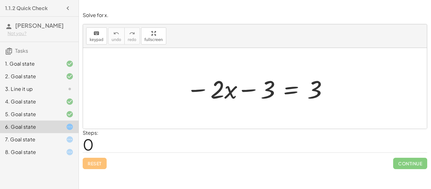
click at [247, 93] on div at bounding box center [257, 88] width 149 height 33
click at [64, 140] on div at bounding box center [65, 140] width 18 height 8
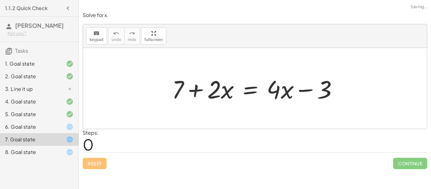
click at [196, 94] on div at bounding box center [257, 88] width 177 height 33
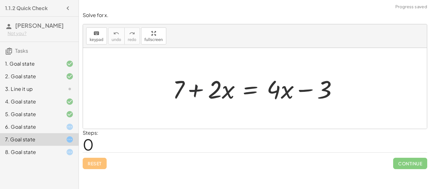
click at [196, 94] on div at bounding box center [257, 88] width 177 height 33
click at [248, 101] on div at bounding box center [257, 88] width 177 height 33
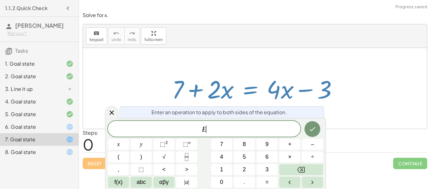
scroll to position [2, 0]
click at [228, 91] on div at bounding box center [257, 88] width 177 height 33
click at [117, 112] on div at bounding box center [111, 112] width 13 height 12
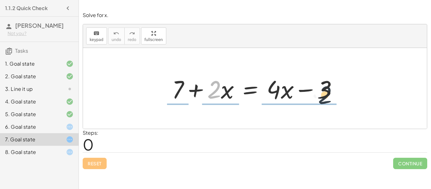
drag, startPoint x: 217, startPoint y: 84, endPoint x: 334, endPoint y: 90, distance: 117.6
click at [334, 90] on div at bounding box center [257, 88] width 177 height 33
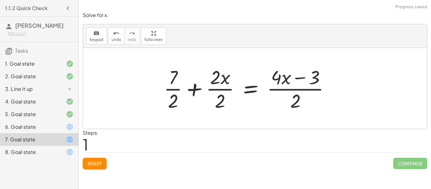
click at [292, 88] on div at bounding box center [249, 88] width 177 height 49
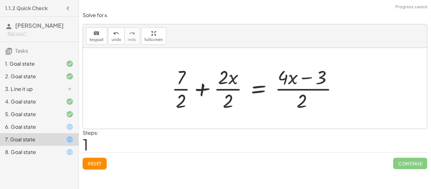
click at [292, 88] on div at bounding box center [257, 88] width 177 height 49
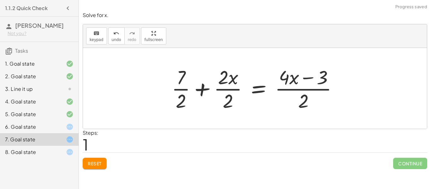
click at [292, 88] on div at bounding box center [257, 88] width 177 height 49
click at [300, 80] on div at bounding box center [257, 88] width 177 height 49
click at [249, 89] on div at bounding box center [257, 88] width 177 height 49
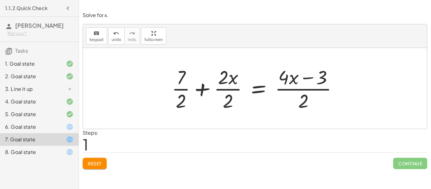
scroll to position [2, 0]
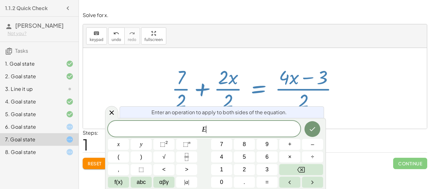
click at [249, 89] on div at bounding box center [257, 88] width 177 height 49
click at [127, 113] on div "Enter an operation to apply to both sides of the equation." at bounding box center [222, 112] width 205 height 12
click at [116, 112] on div at bounding box center [111, 112] width 13 height 12
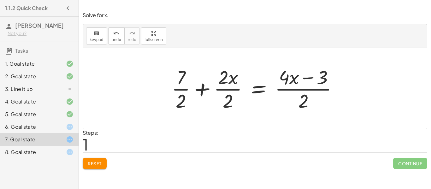
click at [186, 89] on div at bounding box center [257, 88] width 177 height 49
click at [186, 89] on div at bounding box center [249, 88] width 193 height 49
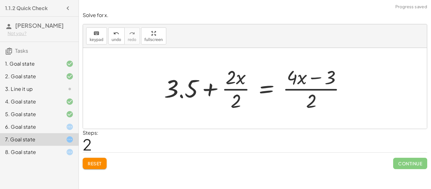
click at [208, 89] on div at bounding box center [257, 88] width 193 height 49
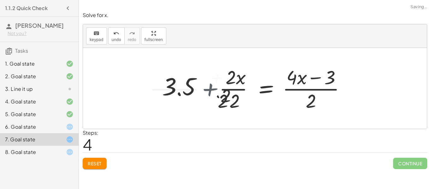
click at [208, 89] on div at bounding box center [257, 88] width 194 height 49
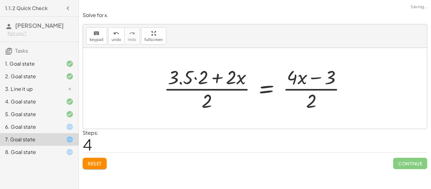
click at [224, 85] on div at bounding box center [258, 88] width 194 height 49
click at [225, 93] on div at bounding box center [258, 88] width 194 height 49
click at [228, 81] on div at bounding box center [258, 88] width 194 height 49
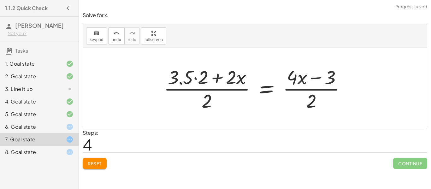
click at [230, 89] on div at bounding box center [258, 88] width 194 height 49
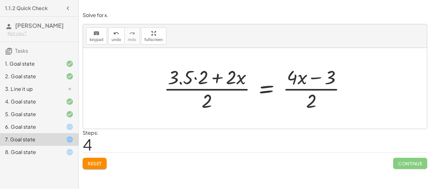
click at [197, 77] on div at bounding box center [258, 88] width 194 height 49
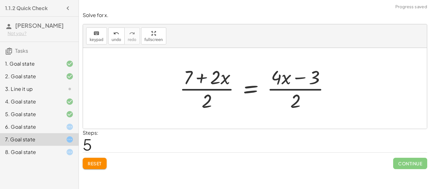
click at [204, 77] on div at bounding box center [258, 88] width 162 height 49
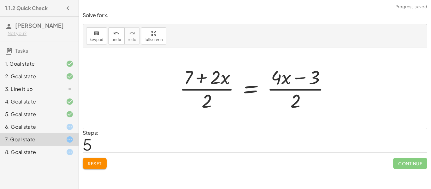
click at [204, 77] on div at bounding box center [258, 88] width 162 height 49
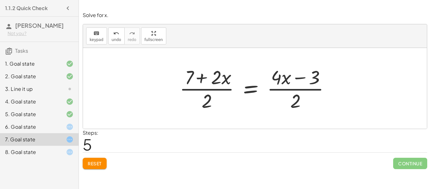
click at [204, 77] on div at bounding box center [258, 88] width 162 height 49
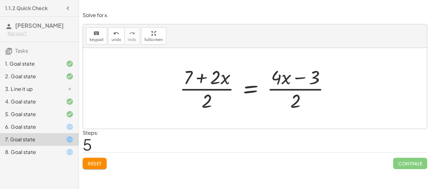
click at [204, 77] on div at bounding box center [258, 88] width 162 height 49
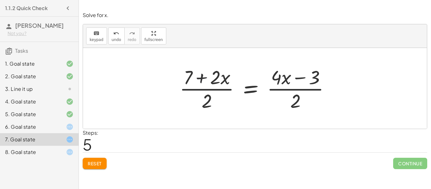
click at [204, 77] on div at bounding box center [258, 88] width 162 height 49
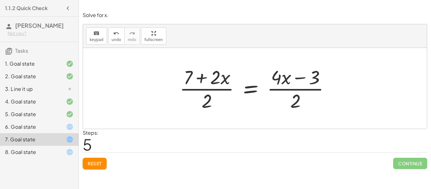
click at [204, 77] on div at bounding box center [258, 88] width 162 height 49
click at [304, 78] on div at bounding box center [258, 88] width 162 height 49
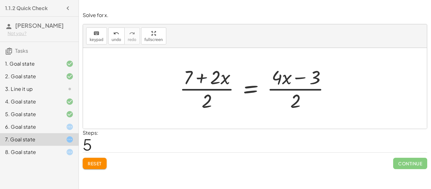
click at [304, 78] on div at bounding box center [258, 88] width 162 height 49
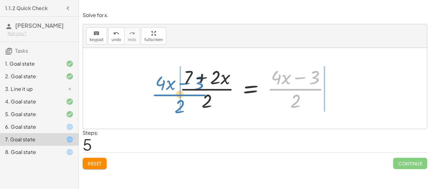
drag, startPoint x: 303, startPoint y: 91, endPoint x: 186, endPoint y: 96, distance: 117.3
click at [186, 96] on div at bounding box center [258, 88] width 162 height 49
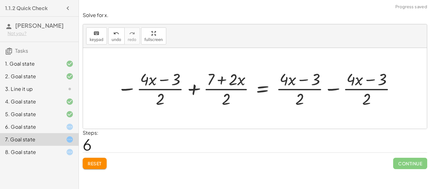
click at [194, 88] on div at bounding box center [257, 88] width 287 height 41
click at [194, 88] on div at bounding box center [260, 88] width 290 height 43
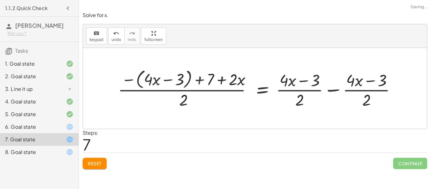
click at [207, 80] on div at bounding box center [260, 88] width 290 height 43
click at [206, 80] on div at bounding box center [260, 88] width 290 height 43
click at [228, 77] on div at bounding box center [260, 88] width 290 height 43
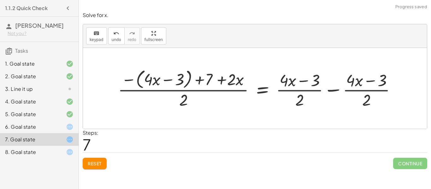
click at [224, 78] on div at bounding box center [260, 88] width 290 height 43
click at [169, 79] on div at bounding box center [260, 88] width 290 height 43
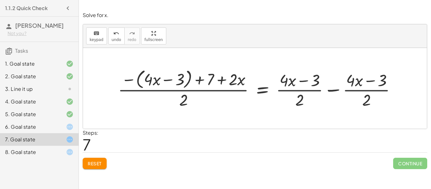
click at [169, 79] on div at bounding box center [260, 88] width 290 height 43
click at [296, 78] on div at bounding box center [260, 88] width 290 height 43
click at [98, 166] on button "Reset" at bounding box center [95, 163] width 24 height 11
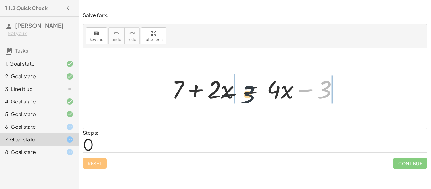
drag, startPoint x: 329, startPoint y: 83, endPoint x: 249, endPoint y: 88, distance: 80.1
click at [249, 88] on div at bounding box center [257, 88] width 177 height 33
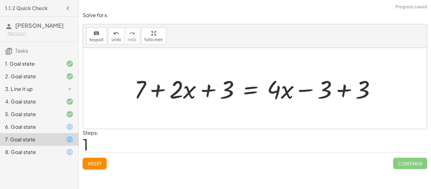
click at [264, 89] on div at bounding box center [257, 88] width 253 height 33
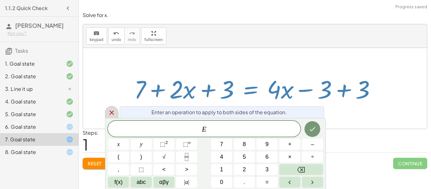
click at [108, 112] on icon at bounding box center [112, 113] width 8 height 8
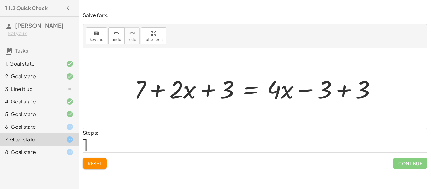
click at [310, 88] on div at bounding box center [257, 88] width 253 height 33
click at [339, 91] on div at bounding box center [257, 88] width 253 height 33
click at [342, 92] on div at bounding box center [255, 88] width 344 height 81
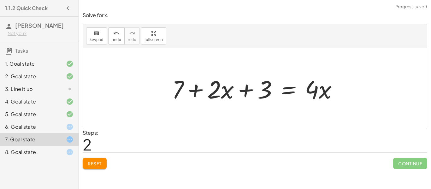
click at [316, 88] on div at bounding box center [257, 88] width 177 height 33
click at [236, 87] on div at bounding box center [257, 88] width 177 height 33
click at [242, 89] on div at bounding box center [257, 88] width 177 height 33
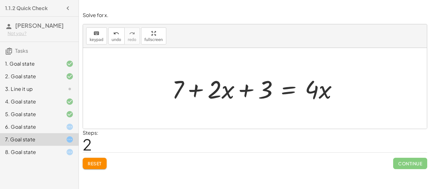
click at [242, 89] on div at bounding box center [257, 88] width 177 height 33
click at [199, 90] on div at bounding box center [257, 88] width 177 height 33
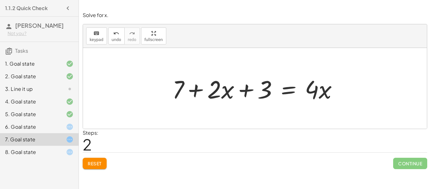
click at [199, 90] on div at bounding box center [257, 88] width 177 height 33
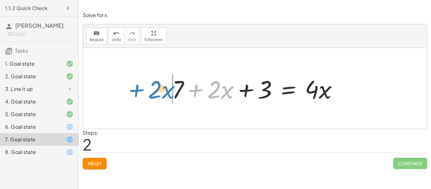
drag, startPoint x: 199, startPoint y: 90, endPoint x: 140, endPoint y: 89, distance: 58.4
click at [140, 89] on div "+ 7 + · 2 · x = + · 4 · x − 3 + 7 + · 2 · x + 3 = + · 4 · x − 3 + 3 + 7 + · 2 ·…" at bounding box center [255, 88] width 344 height 81
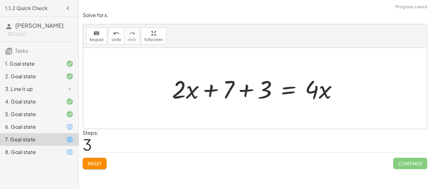
click at [242, 91] on div at bounding box center [257, 88] width 177 height 33
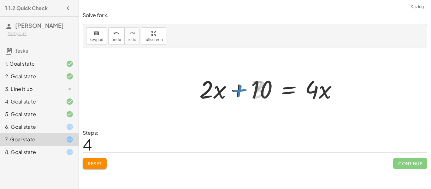
click at [241, 91] on div at bounding box center [271, 88] width 149 height 33
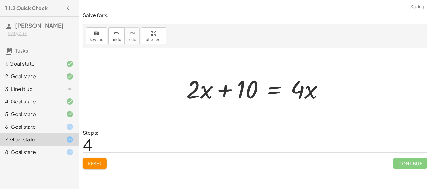
click at [241, 91] on div at bounding box center [257, 88] width 149 height 33
click at [101, 166] on button "Reset" at bounding box center [95, 163] width 24 height 11
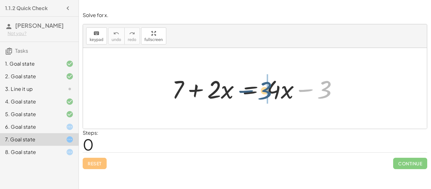
drag, startPoint x: 331, startPoint y: 92, endPoint x: 268, endPoint y: 93, distance: 63.5
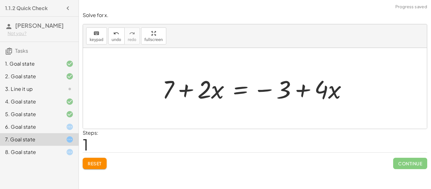
click at [309, 88] on div at bounding box center [257, 88] width 196 height 33
drag, startPoint x: 262, startPoint y: 89, endPoint x: 354, endPoint y: 87, distance: 91.9
click at [354, 87] on div at bounding box center [257, 88] width 196 height 33
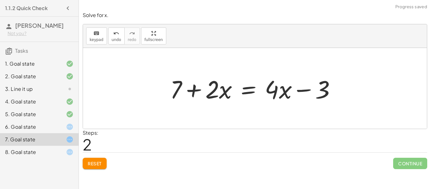
click at [286, 88] on div at bounding box center [255, 88] width 177 height 33
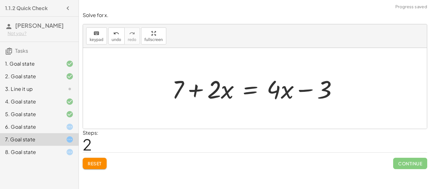
click at [304, 90] on div at bounding box center [257, 88] width 177 height 33
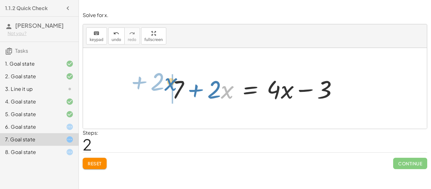
drag, startPoint x: 221, startPoint y: 88, endPoint x: 165, endPoint y: 81, distance: 57.3
click at [165, 81] on div "+ 7 + · 2 · x = + · 4 · x − 3 + 7 + · 2 · x = − 3 + · 4 · x · x + · 2 + 7 + · 2…" at bounding box center [255, 89] width 185 height 36
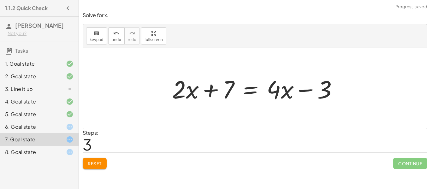
click at [203, 90] on div at bounding box center [257, 88] width 177 height 33
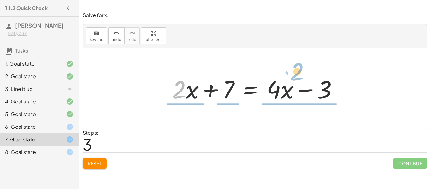
drag, startPoint x: 179, startPoint y: 89, endPoint x: 297, endPoint y: 71, distance: 119.5
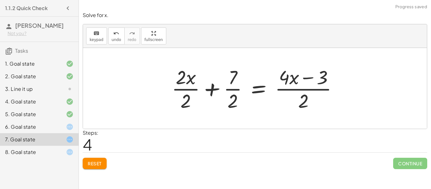
click at [103, 167] on button "Reset" at bounding box center [95, 163] width 24 height 11
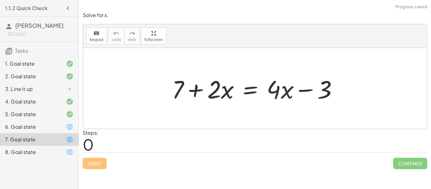
click at [285, 86] on div at bounding box center [257, 88] width 177 height 33
